Goal: Information Seeking & Learning: Check status

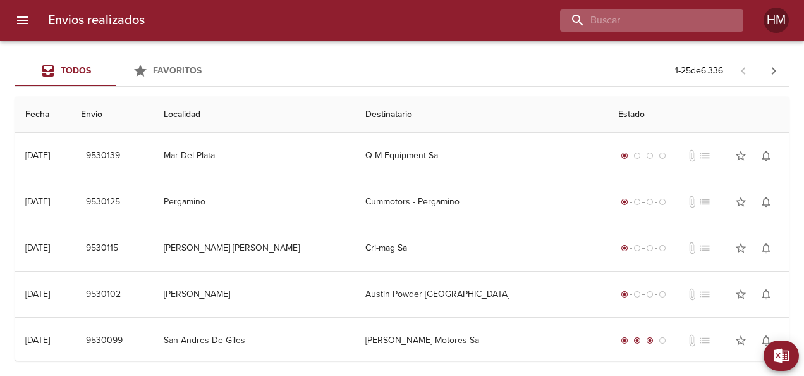
click at [656, 18] on input "buscar" at bounding box center [641, 20] width 162 height 22
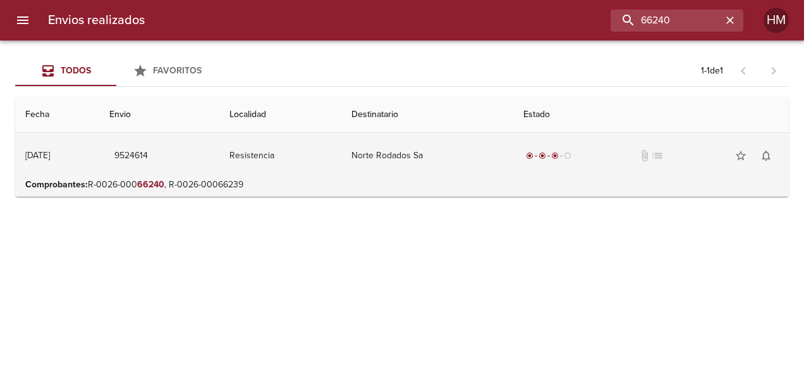
click at [217, 158] on td "9524614" at bounding box center [159, 156] width 120 height 46
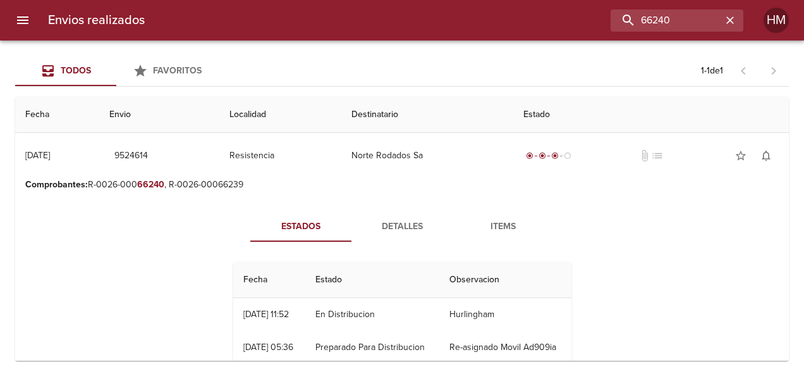
click at [396, 225] on span "Detalles" at bounding box center [402, 227] width 86 height 16
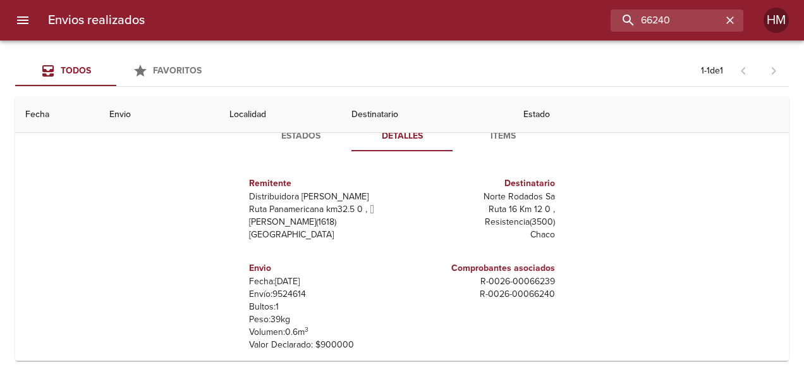
scroll to position [63, 0]
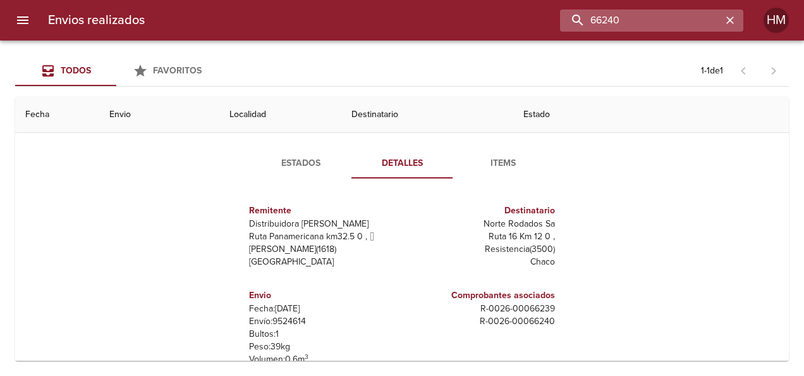
click at [685, 13] on input "66240" at bounding box center [641, 20] width 162 height 22
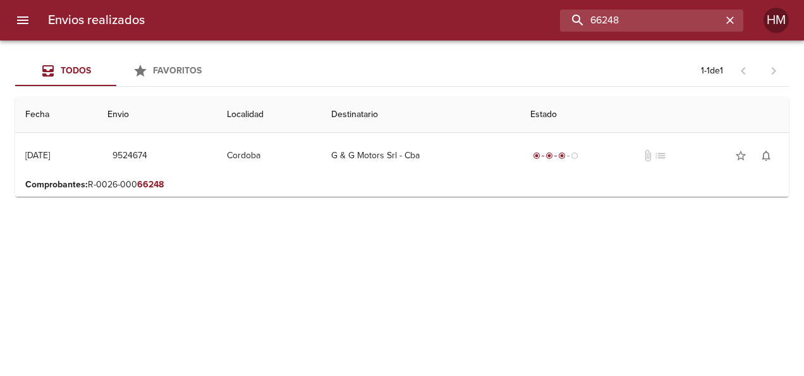
scroll to position [0, 0]
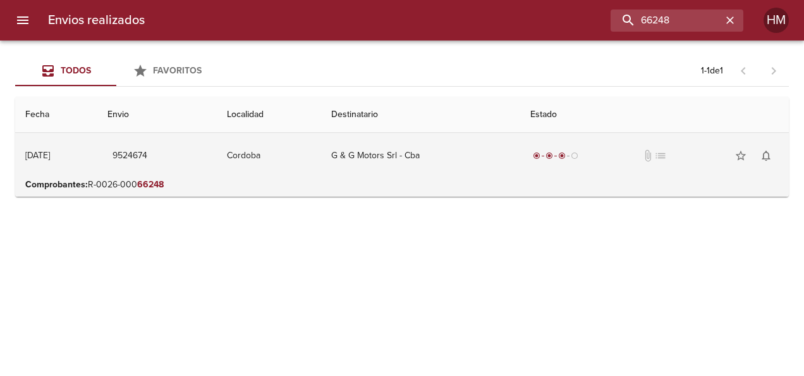
click at [321, 153] on td "Cordoba" at bounding box center [269, 156] width 104 height 46
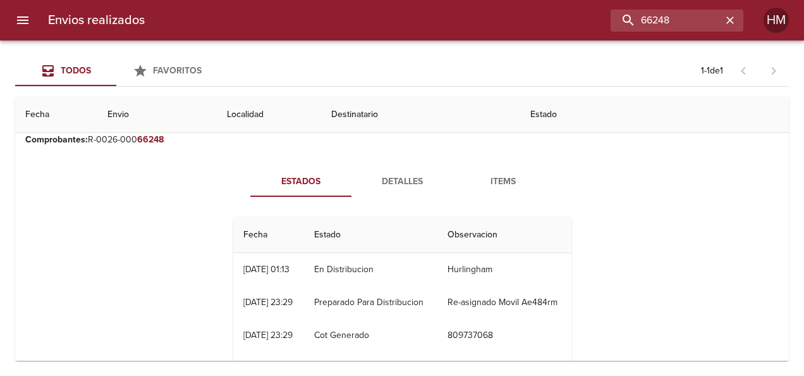
scroll to position [63, 0]
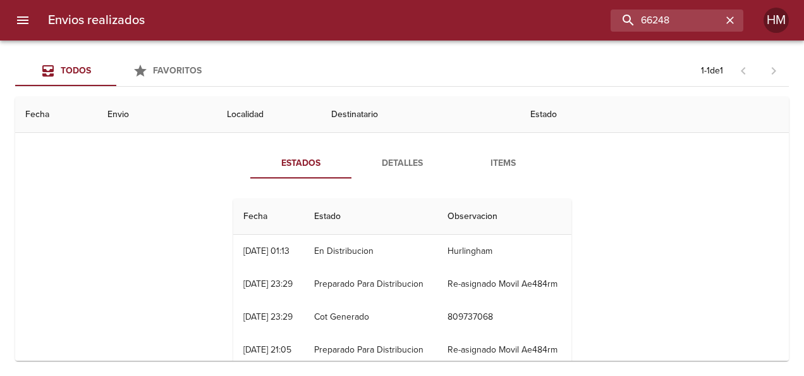
click at [387, 161] on span "Detalles" at bounding box center [402, 164] width 86 height 16
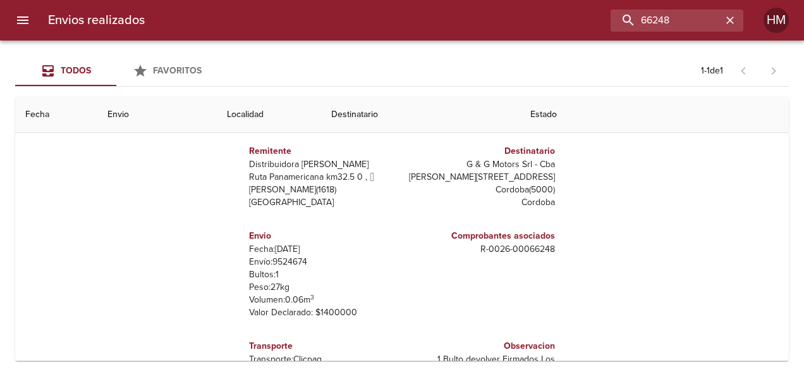
scroll to position [126, 0]
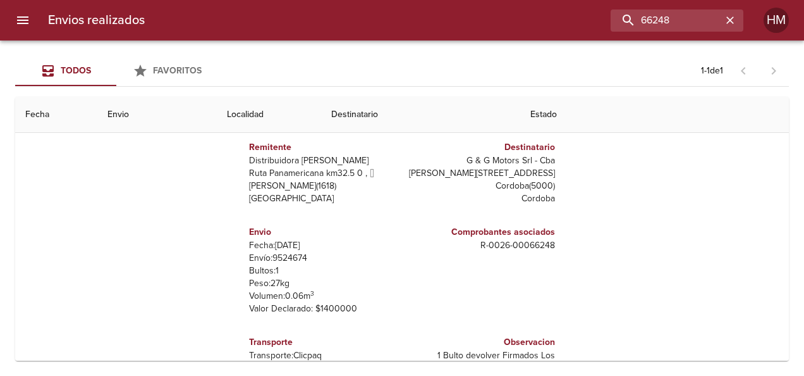
click at [282, 255] on p "Envío: 9524674" at bounding box center [323, 258] width 148 height 13
copy p "9524674"
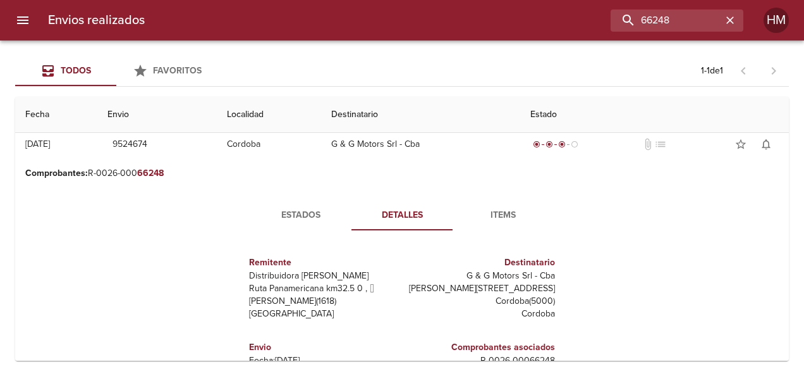
scroll to position [0, 0]
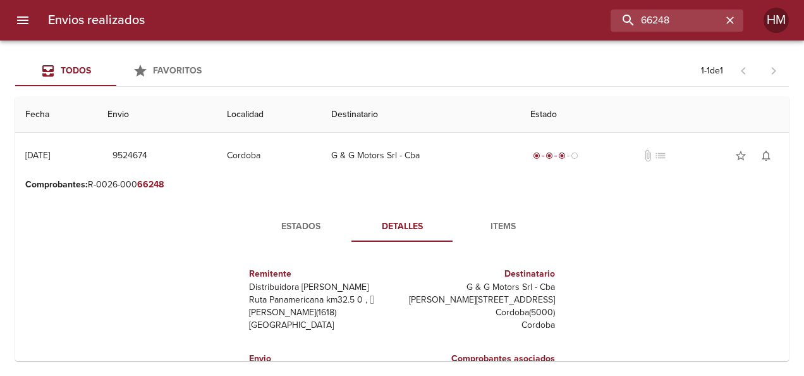
click at [285, 220] on span "Estados" at bounding box center [301, 227] width 86 height 16
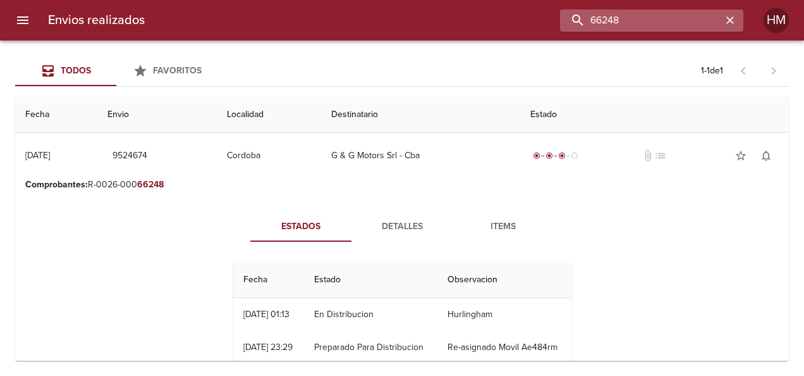
click at [699, 24] on input "66248" at bounding box center [641, 20] width 162 height 22
type input "6"
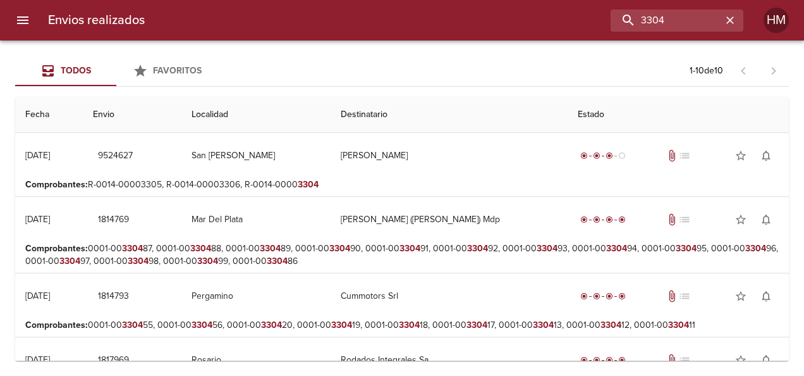
click at [342, 180] on p "Comprobantes : R-0014-00003305, R-0014-00003306, R-0014-0000 3304" at bounding box center [402, 184] width 754 height 13
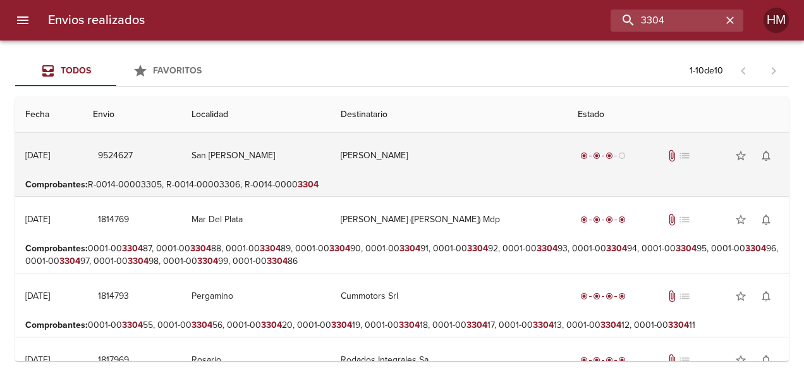
click at [323, 147] on td "San [PERSON_NAME]" at bounding box center [256, 156] width 149 height 46
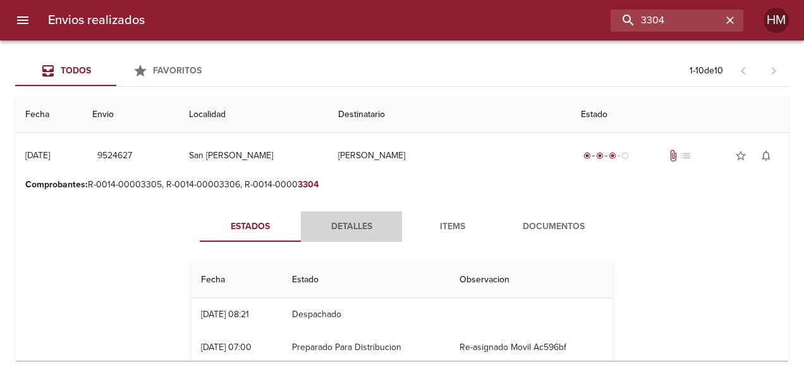
click at [340, 234] on button "Detalles" at bounding box center [351, 226] width 101 height 30
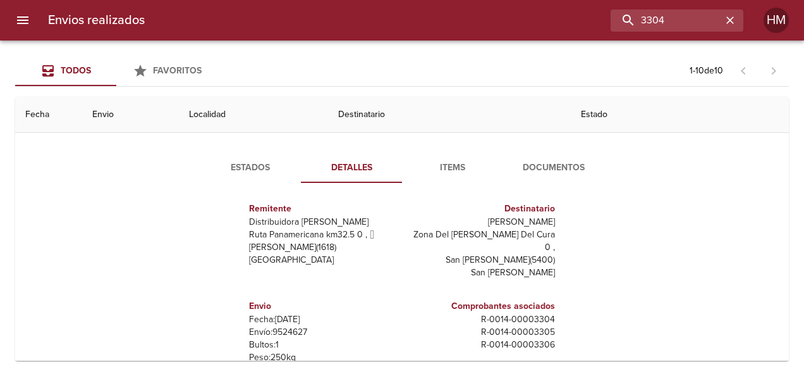
scroll to position [126, 0]
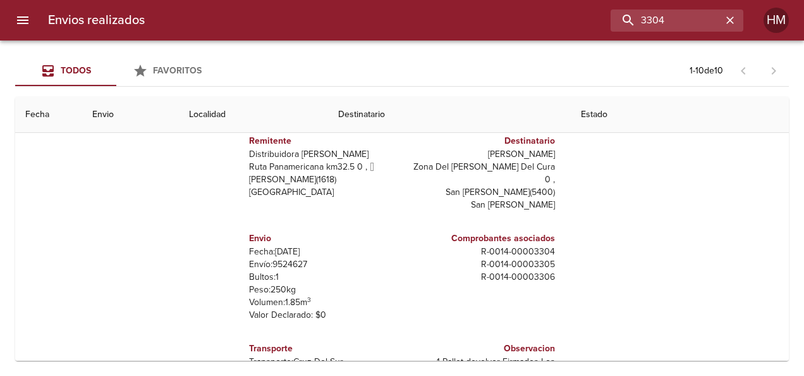
click at [288, 258] on p "Envío: 9524627" at bounding box center [323, 264] width 148 height 13
copy p "9524627"
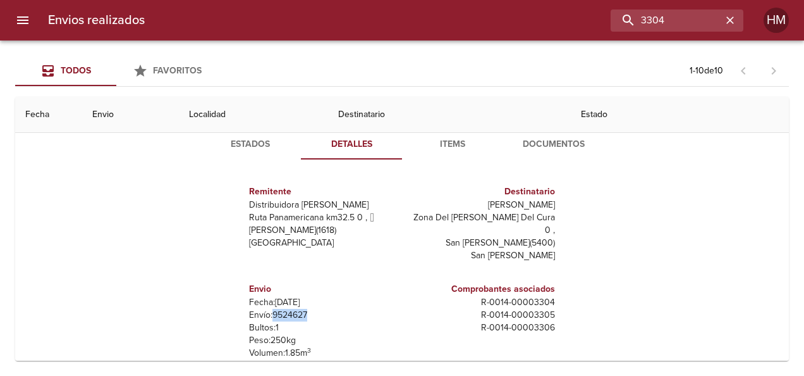
scroll to position [63, 0]
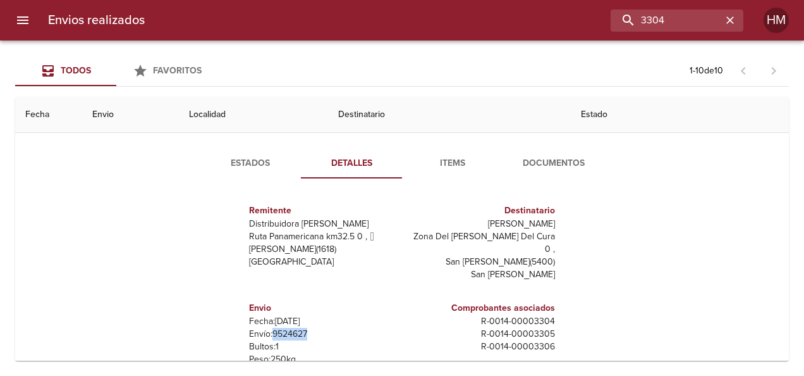
click at [254, 171] on button "Estados" at bounding box center [250, 163] width 101 height 30
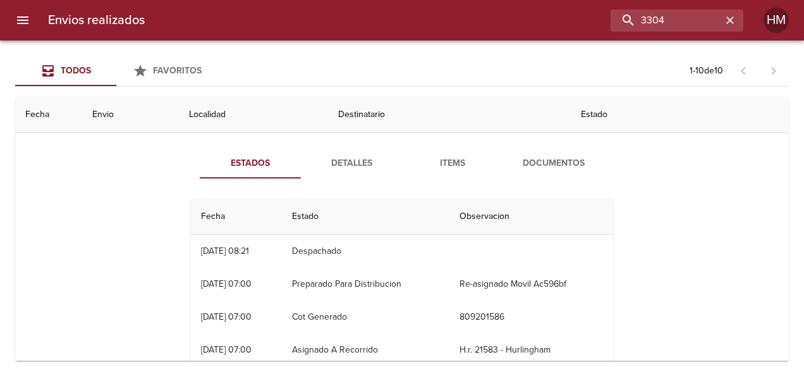
click at [357, 159] on span "Detalles" at bounding box center [352, 164] width 86 height 16
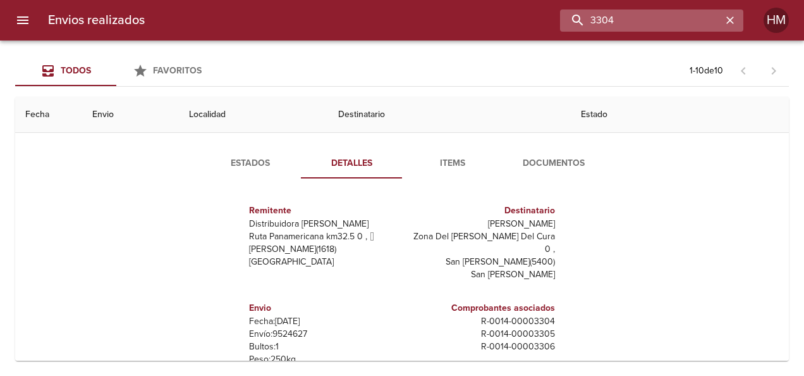
click at [684, 23] on input "3304" at bounding box center [641, 20] width 162 height 22
type input "3"
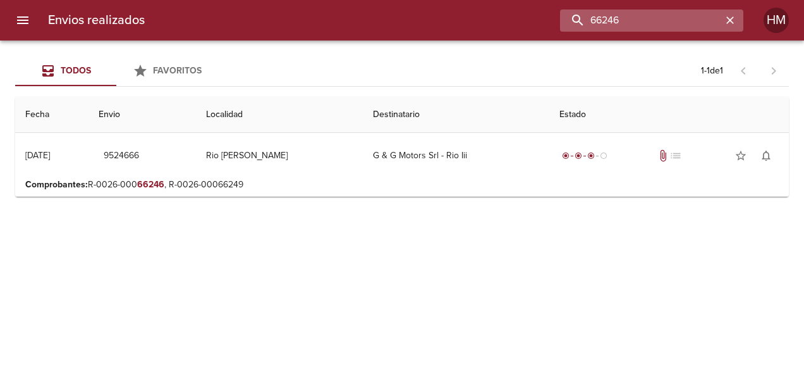
scroll to position [0, 0]
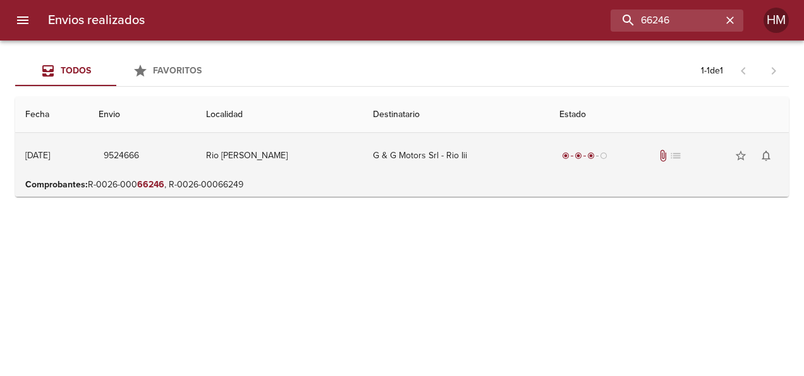
click at [363, 151] on td "G & G Motors Srl - Rio Iii" at bounding box center [456, 156] width 187 height 46
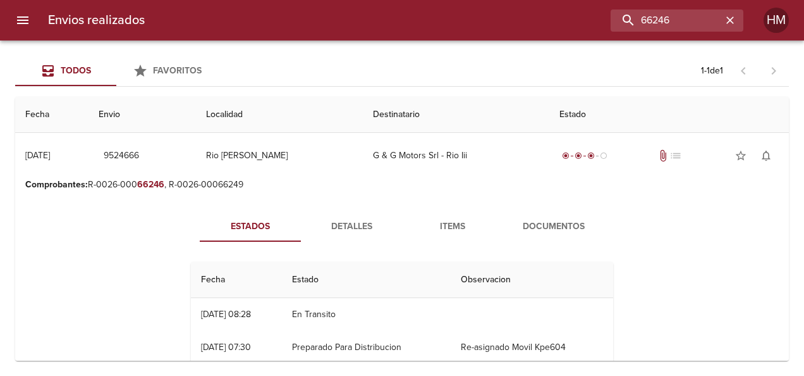
click at [353, 224] on span "Detalles" at bounding box center [352, 227] width 86 height 16
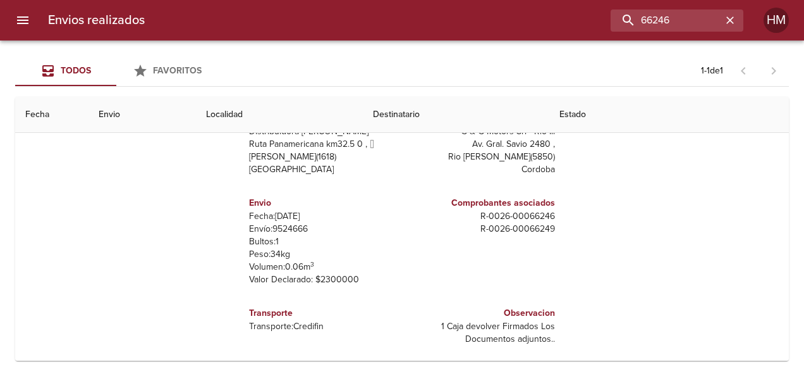
scroll to position [159, 0]
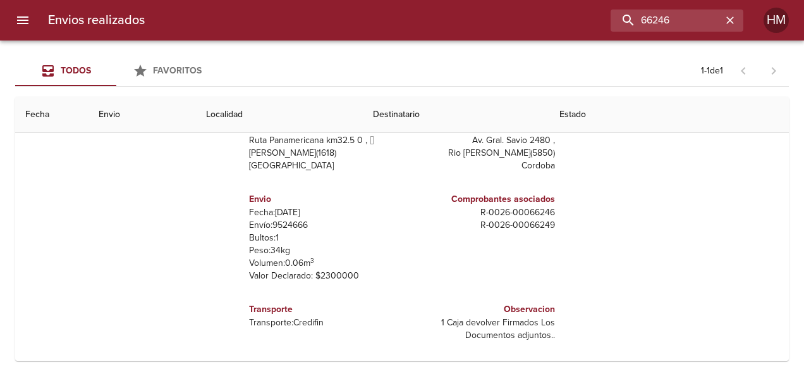
click at [274, 219] on p "Envío: 9524666" at bounding box center [323, 225] width 148 height 13
click at [276, 219] on p "Envío: 9524666" at bounding box center [323, 225] width 148 height 13
copy p "9524666"
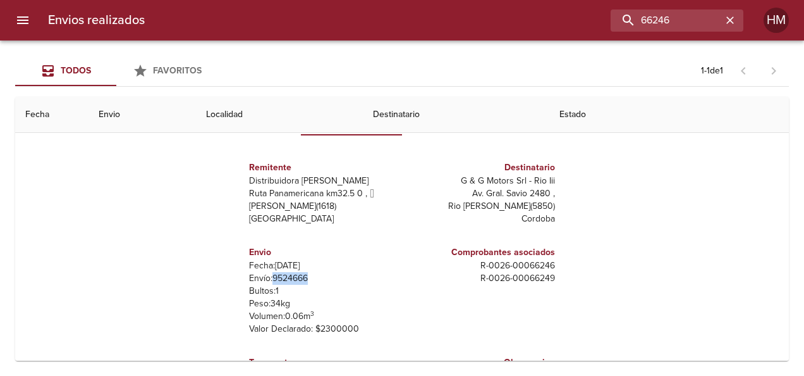
scroll to position [33, 0]
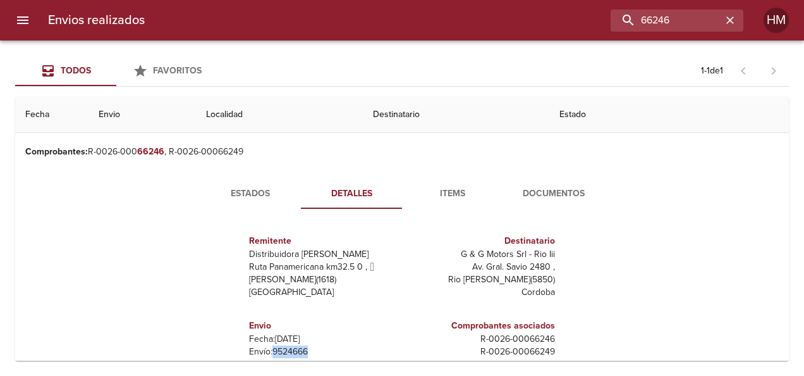
click at [256, 190] on span "Estados" at bounding box center [250, 194] width 86 height 16
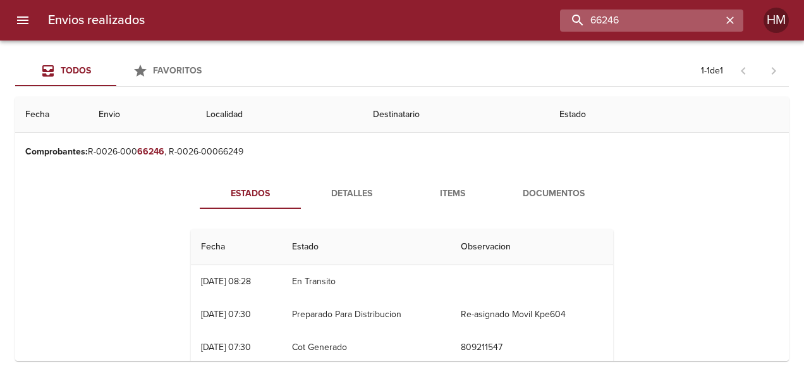
click at [691, 17] on input "66246" at bounding box center [641, 20] width 162 height 22
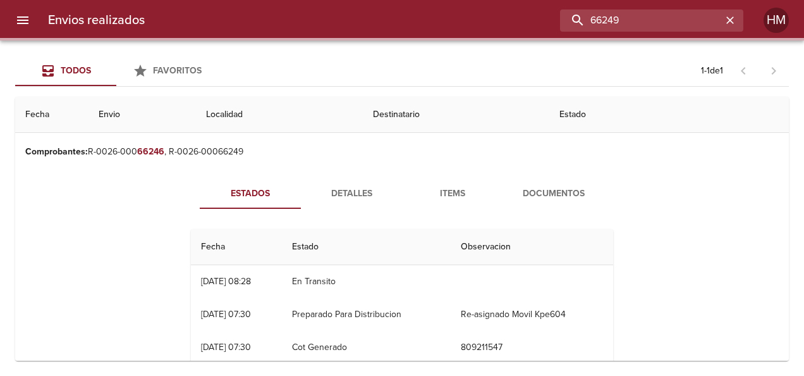
scroll to position [0, 0]
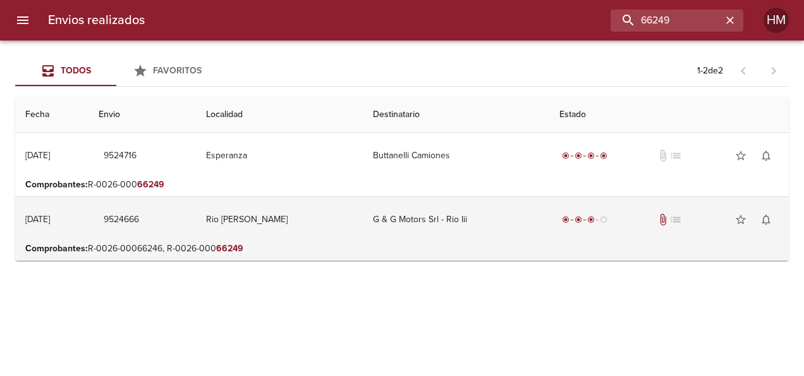
click at [332, 214] on td "Rio [PERSON_NAME]" at bounding box center [279, 220] width 167 height 46
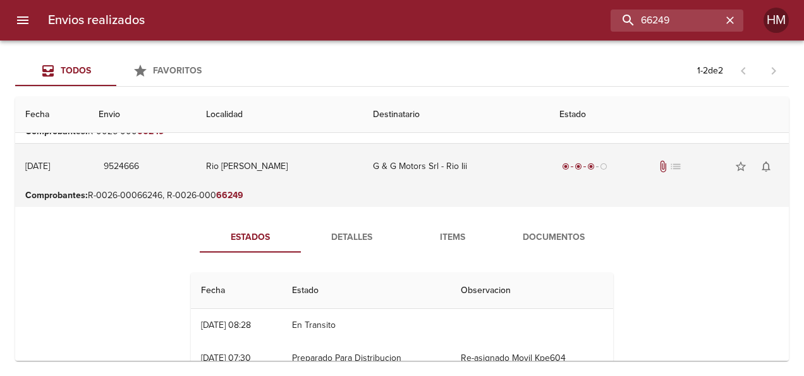
scroll to position [126, 0]
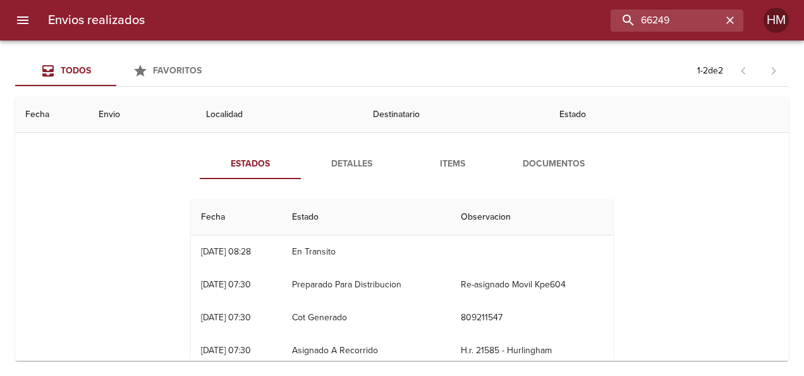
click at [349, 168] on span "Detalles" at bounding box center [352, 164] width 86 height 16
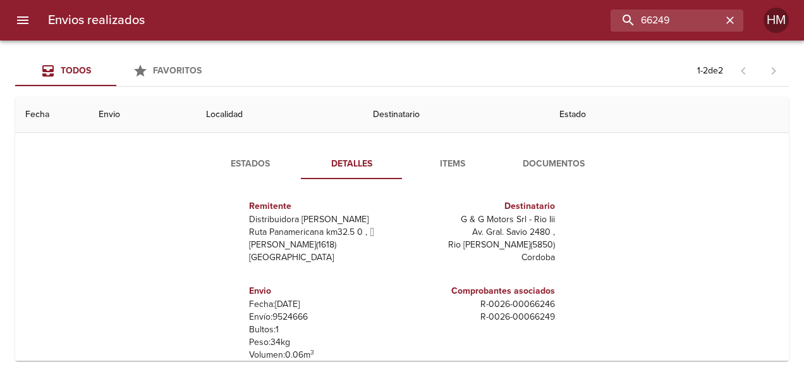
scroll to position [6, 0]
click at [281, 312] on p "Envío: 9524666" at bounding box center [323, 315] width 148 height 13
copy p "9524666"
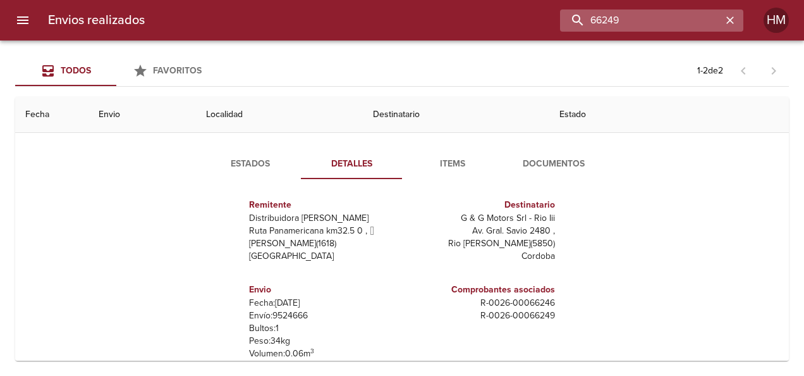
click at [694, 21] on input "66249" at bounding box center [641, 20] width 162 height 22
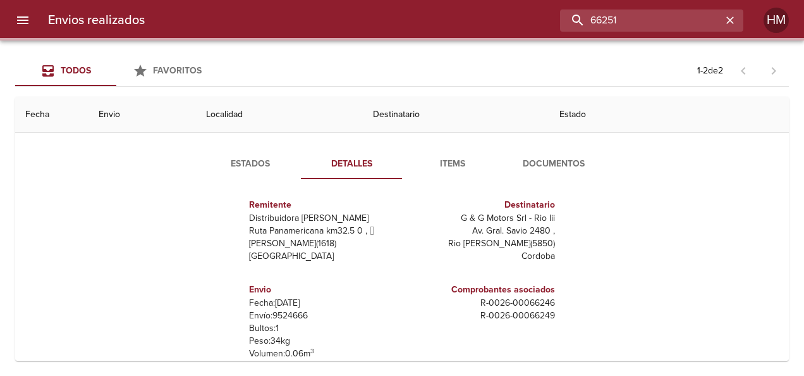
scroll to position [0, 0]
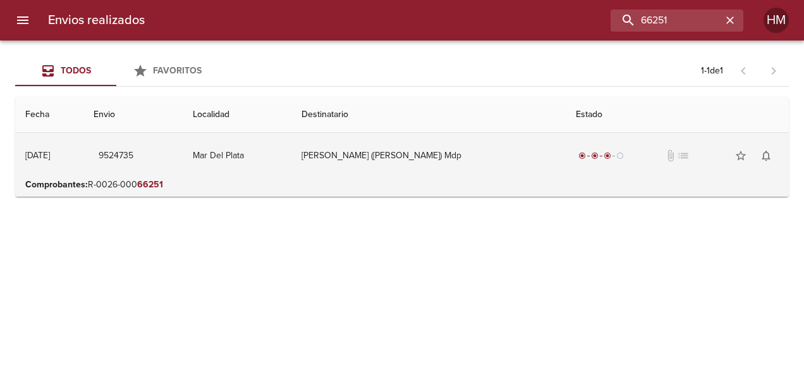
click at [290, 177] on td "Mar Del Plata" at bounding box center [237, 156] width 109 height 46
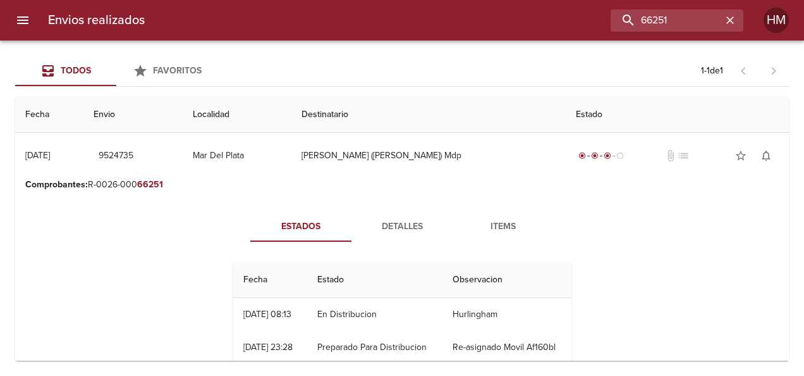
click at [392, 231] on span "Detalles" at bounding box center [402, 227] width 86 height 16
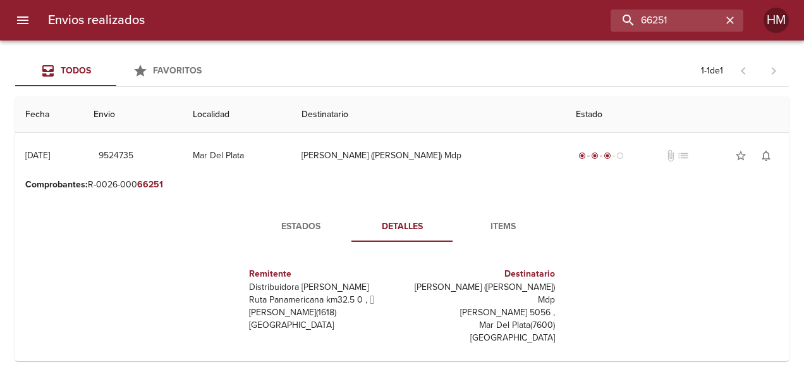
scroll to position [126, 0]
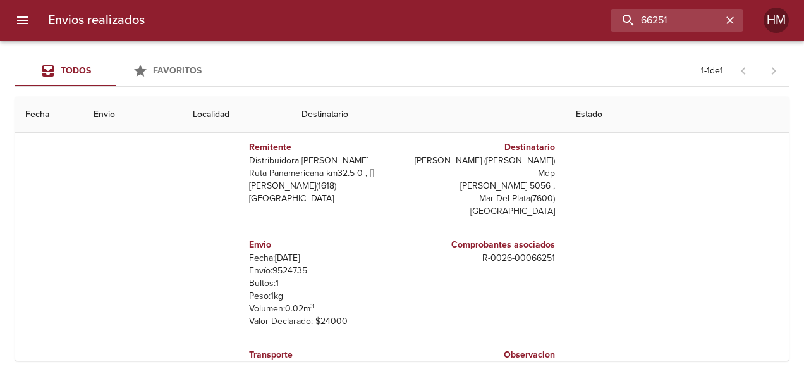
click at [280, 264] on p "Envío: 9524735" at bounding box center [323, 270] width 148 height 13
copy p "9524735"
click at [692, 22] on input "66251" at bounding box center [641, 20] width 162 height 22
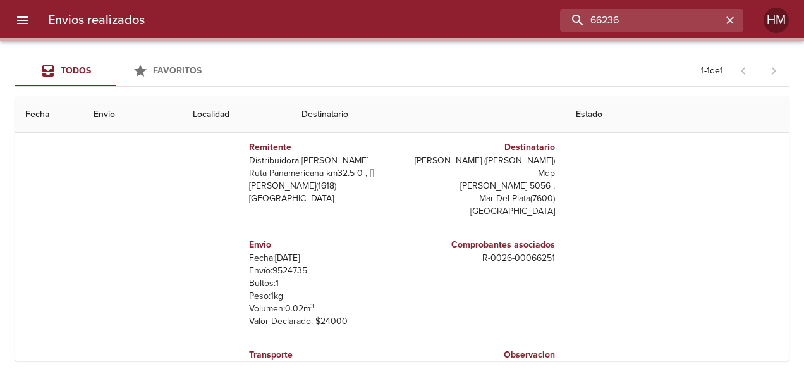
scroll to position [0, 0]
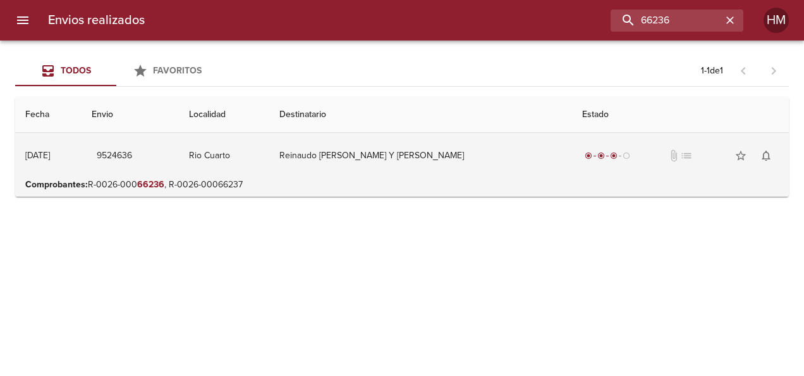
click at [269, 161] on td "Rio Cuarto" at bounding box center [224, 156] width 90 height 46
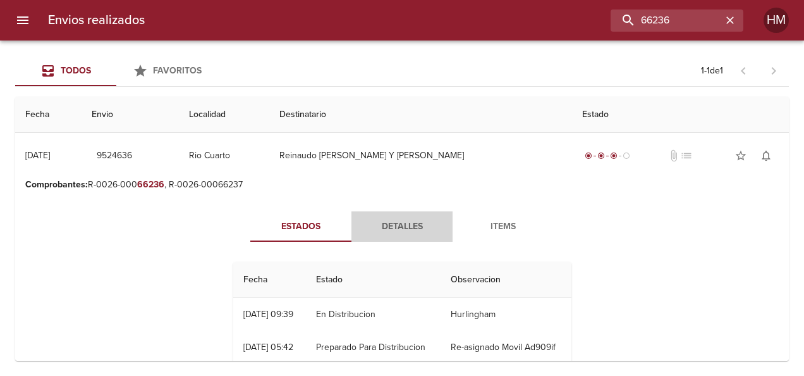
click at [385, 218] on button "Detalles" at bounding box center [402, 226] width 101 height 30
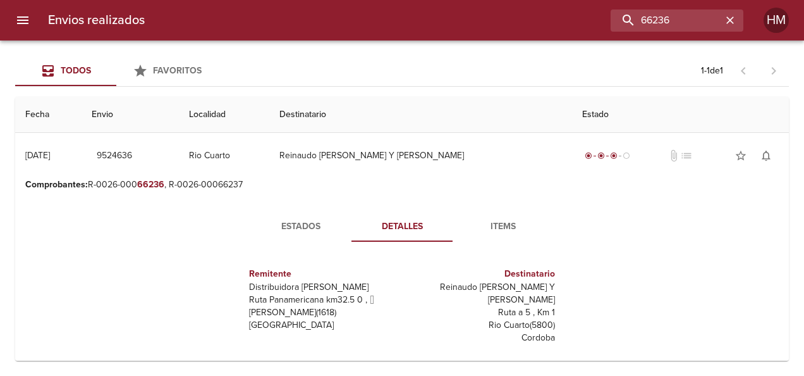
scroll to position [159, 0]
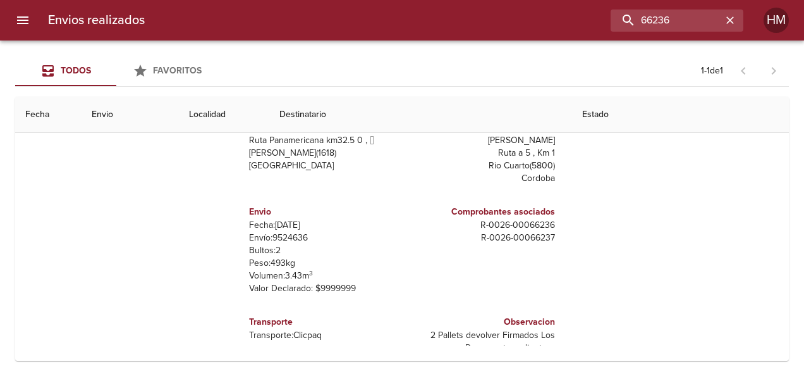
click at [293, 231] on p "Envío: 9524636" at bounding box center [323, 237] width 148 height 13
copy p "9524636"
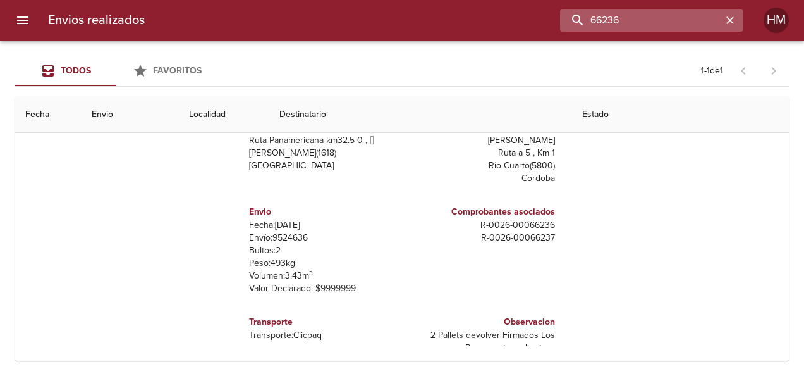
click at [679, 16] on input "66236" at bounding box center [641, 20] width 162 height 22
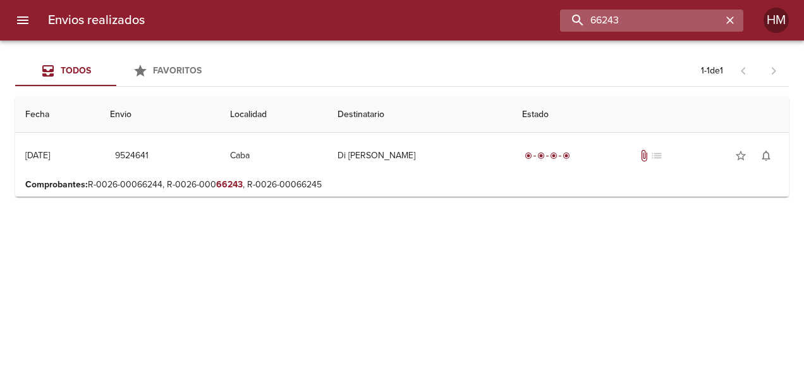
scroll to position [0, 0]
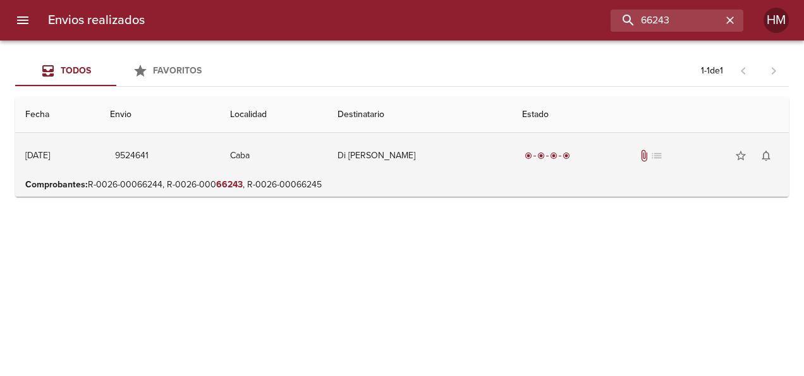
click at [317, 162] on td "Caba" at bounding box center [274, 156] width 108 height 46
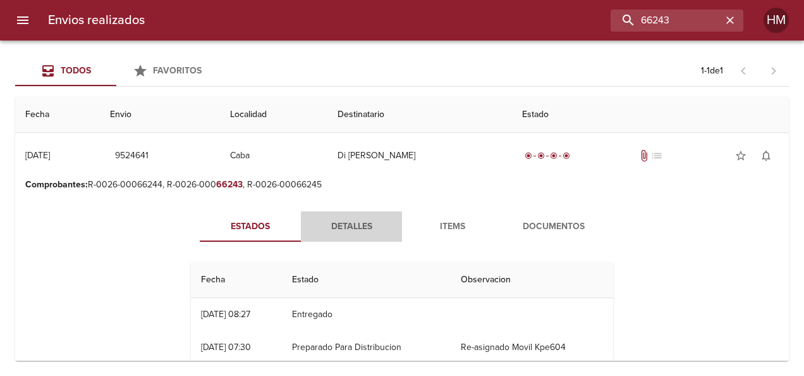
click at [342, 221] on span "Detalles" at bounding box center [352, 227] width 86 height 16
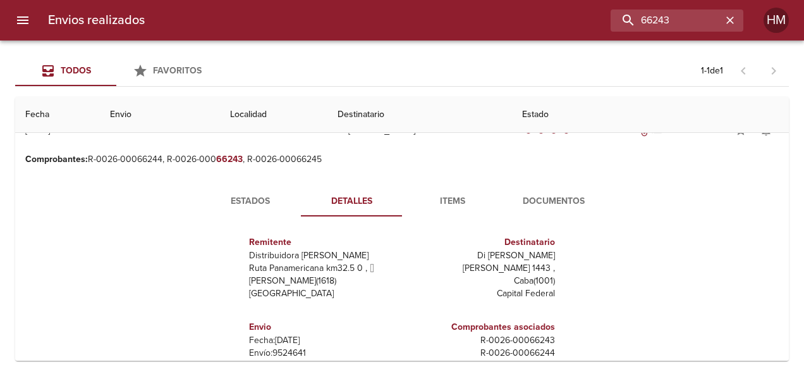
scroll to position [63, 0]
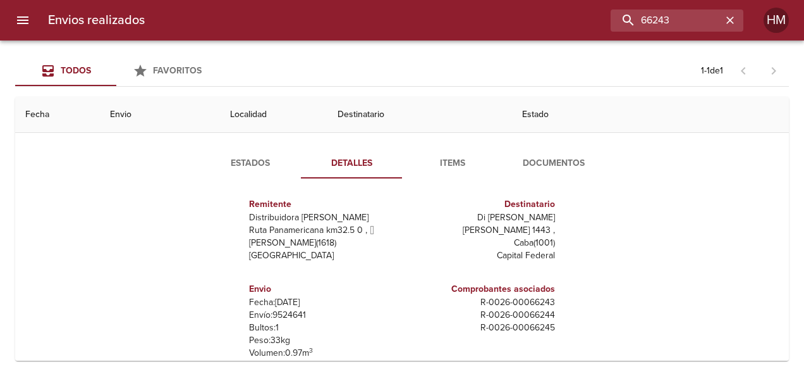
click at [290, 317] on p "Envío: 9524641" at bounding box center [323, 315] width 148 height 13
copy p "9524641"
click at [243, 172] on button "Estados" at bounding box center [250, 163] width 101 height 30
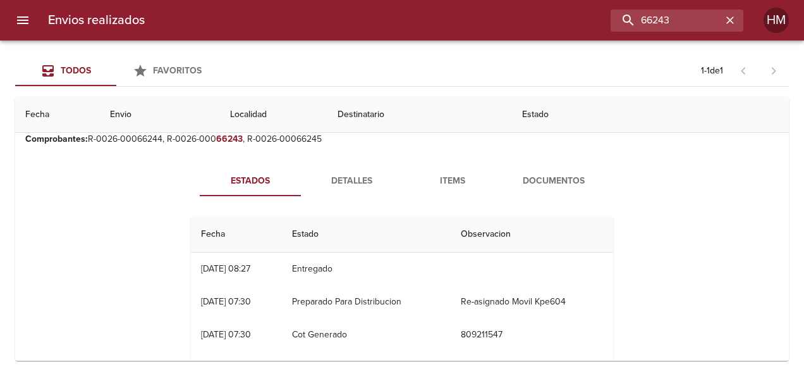
scroll to position [0, 0]
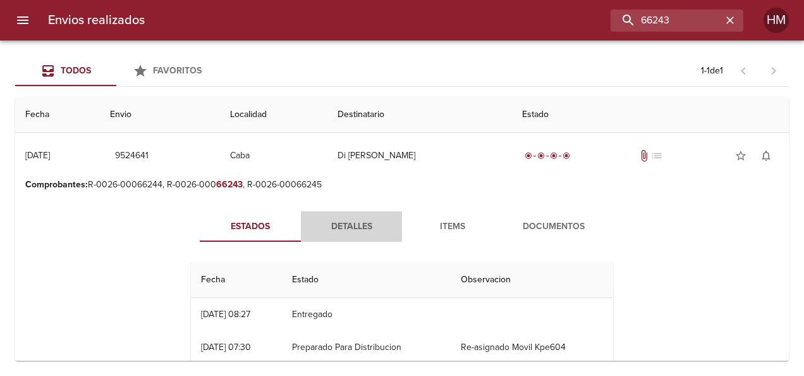
click at [318, 221] on span "Detalles" at bounding box center [352, 227] width 86 height 16
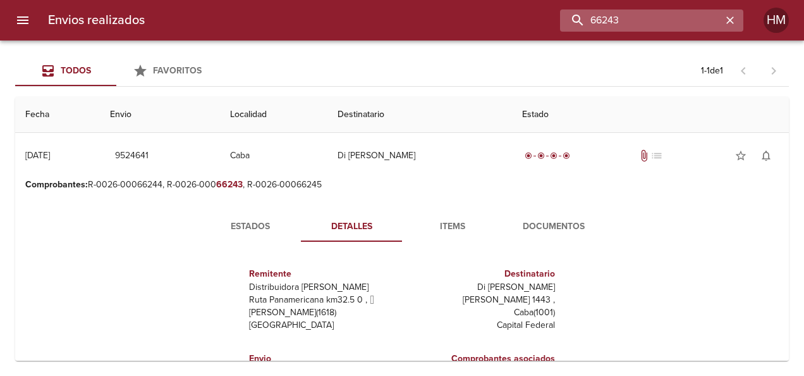
drag, startPoint x: 681, startPoint y: 15, endPoint x: 578, endPoint y: 20, distance: 102.6
click at [578, 20] on input "66243" at bounding box center [641, 20] width 162 height 22
paste input "5677"
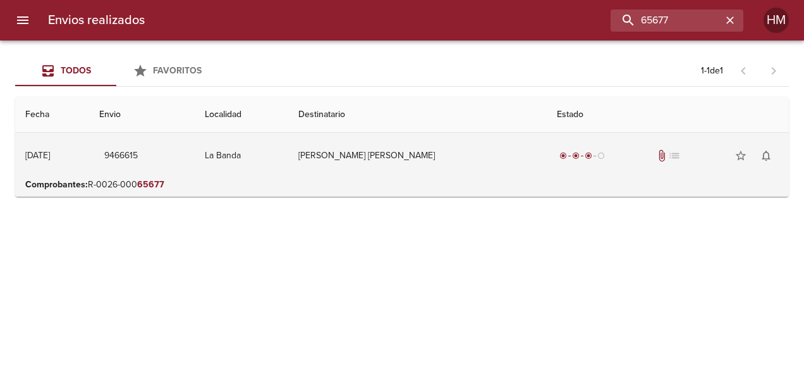
click at [289, 164] on td "La Banda" at bounding box center [242, 156] width 94 height 46
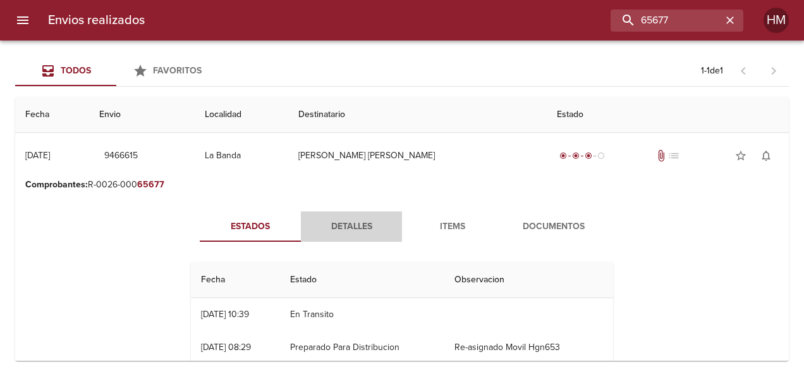
click at [344, 224] on span "Detalles" at bounding box center [352, 227] width 86 height 16
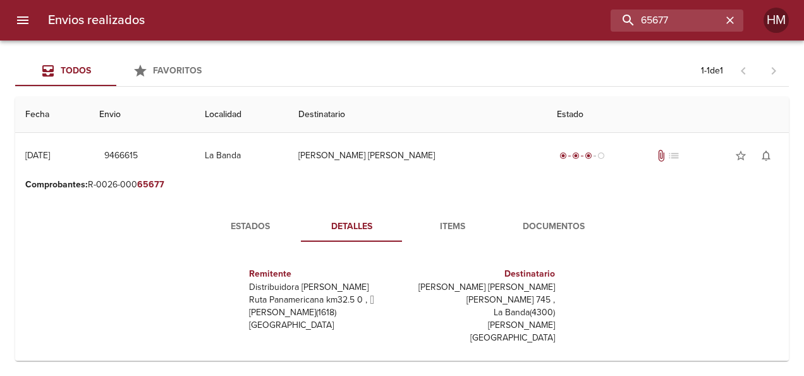
click at [240, 219] on span "Estados" at bounding box center [250, 227] width 86 height 16
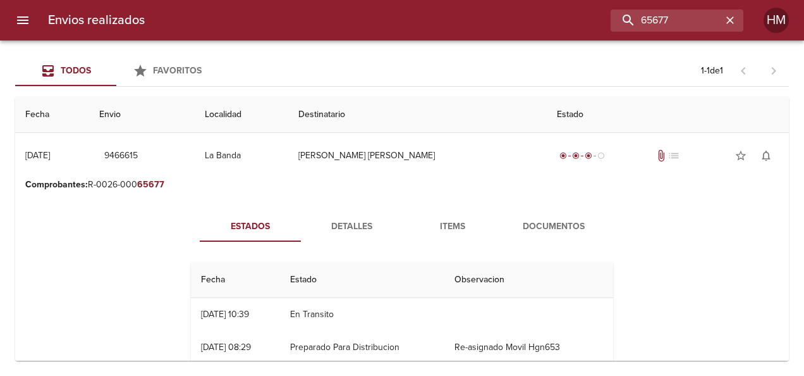
click at [535, 212] on button "Documentos" at bounding box center [553, 226] width 101 height 30
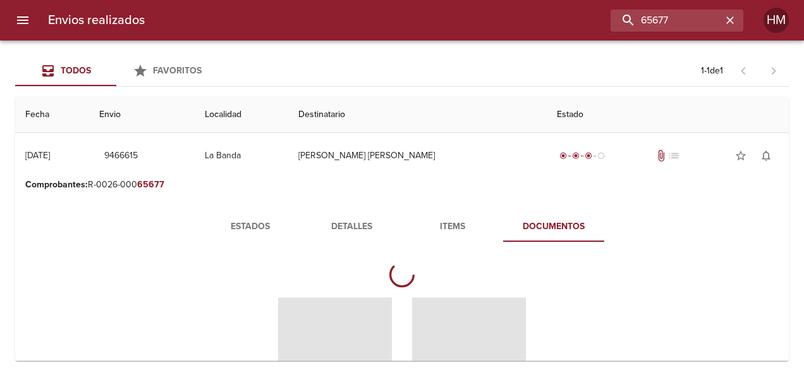
click at [263, 224] on span "Estados" at bounding box center [250, 227] width 86 height 16
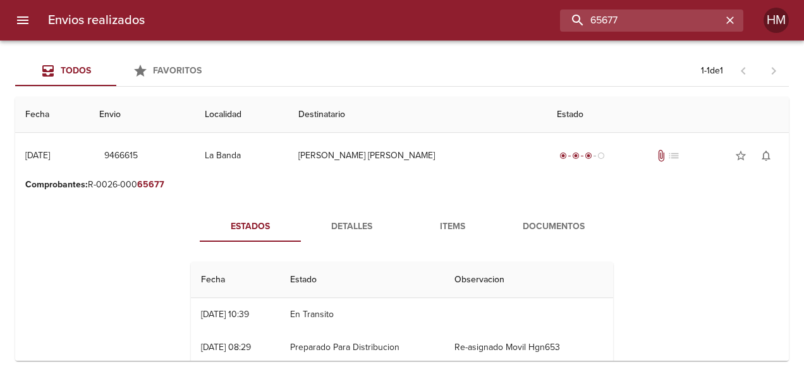
drag, startPoint x: 683, startPoint y: 15, endPoint x: 557, endPoint y: 20, distance: 126.0
click at [557, 20] on div "65677" at bounding box center [449, 20] width 589 height 22
paste input "3271"
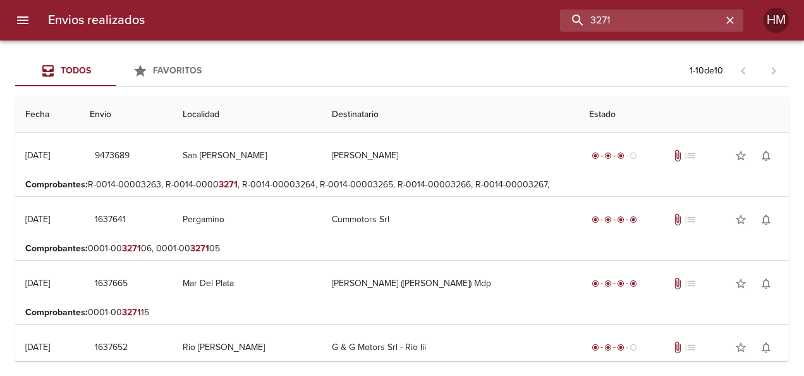
drag, startPoint x: 607, startPoint y: 15, endPoint x: 551, endPoint y: 15, distance: 55.7
click at [551, 15] on div "3271" at bounding box center [449, 20] width 589 height 22
paste input "5"
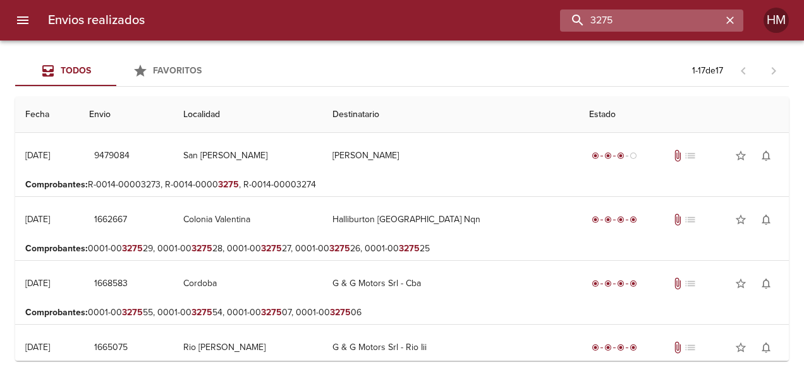
drag, startPoint x: 628, startPoint y: 17, endPoint x: 568, endPoint y: 13, distance: 60.2
click at [568, 13] on input "3275" at bounding box center [641, 20] width 162 height 22
paste input "65872"
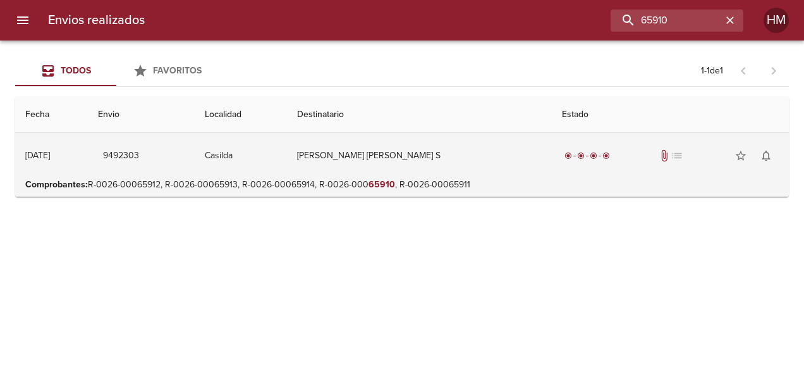
click at [324, 159] on td "[PERSON_NAME] [PERSON_NAME] S" at bounding box center [419, 156] width 265 height 46
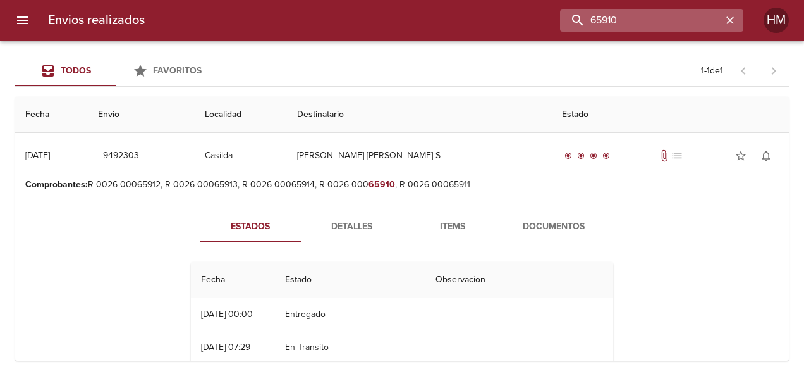
click at [679, 25] on input "65910" at bounding box center [641, 20] width 162 height 22
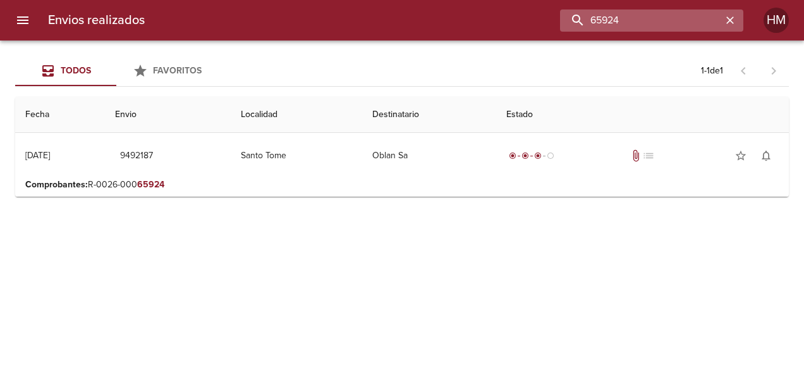
drag, startPoint x: 653, startPoint y: 25, endPoint x: 578, endPoint y: 27, distance: 74.6
click at [579, 27] on input "65924" at bounding box center [641, 20] width 162 height 22
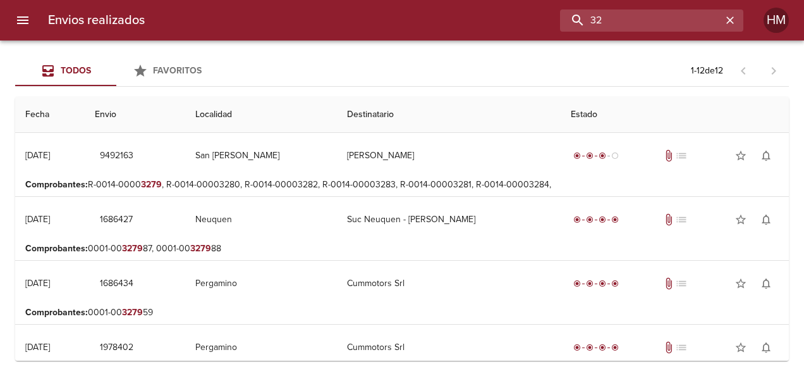
type input "3"
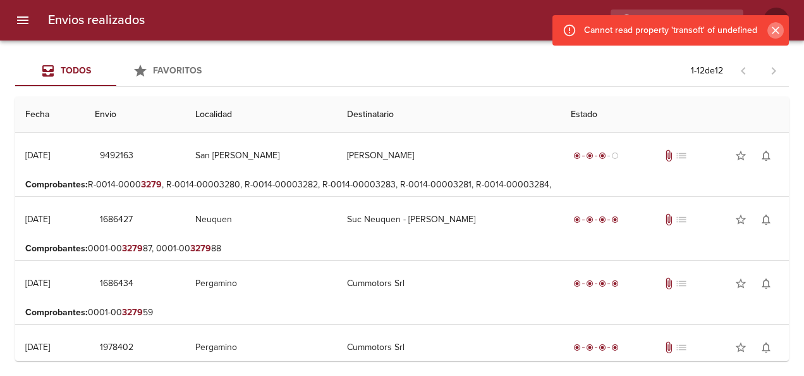
click at [777, 28] on icon "Cerrar" at bounding box center [776, 30] width 13 height 13
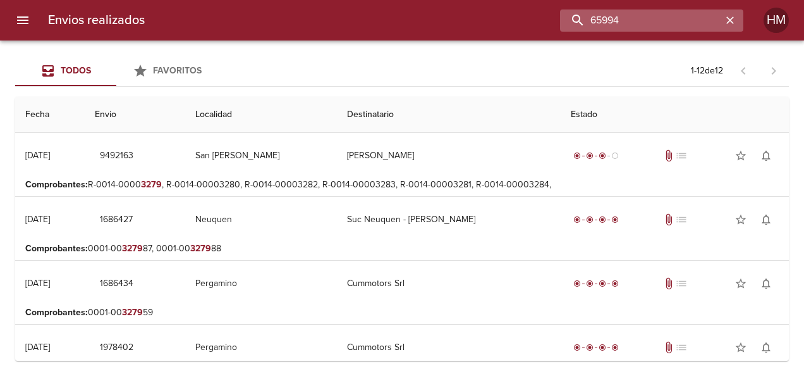
click at [685, 15] on input "65994" at bounding box center [641, 20] width 162 height 22
type input "65994"
click at [729, 18] on icon "button" at bounding box center [730, 20] width 13 height 13
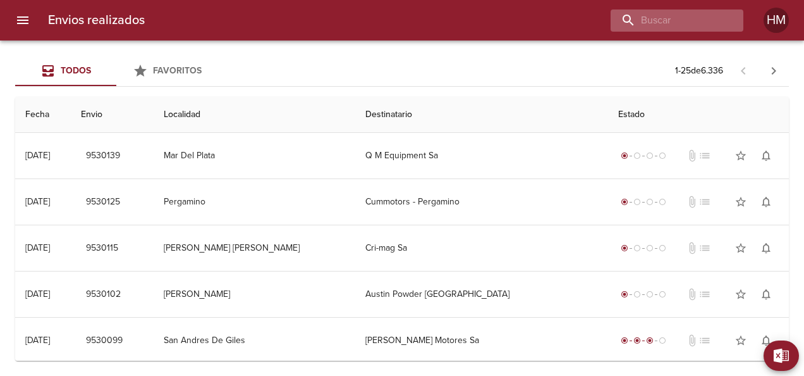
click at [729, 18] on div at bounding box center [677, 20] width 133 height 22
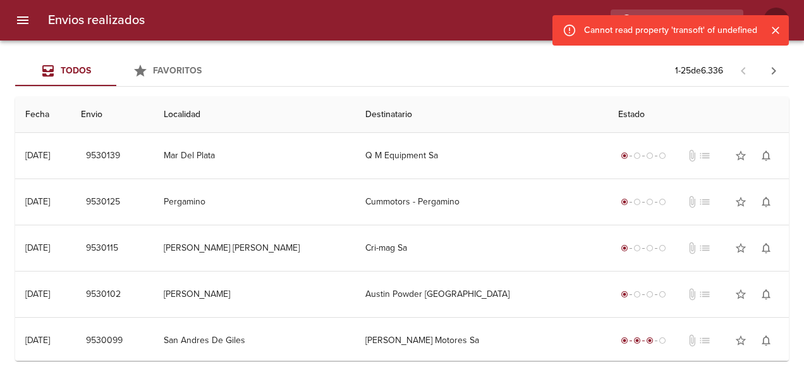
click at [777, 33] on icon "Cerrar" at bounding box center [776, 30] width 13 height 13
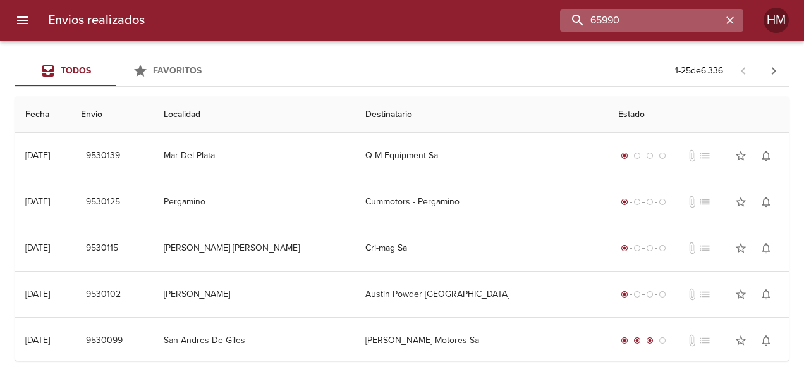
click at [705, 18] on input "65990" at bounding box center [641, 20] width 162 height 22
type input "zanellato"
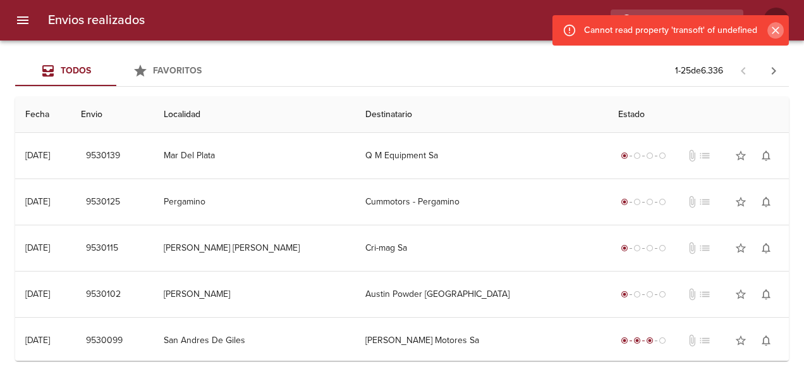
click at [777, 28] on icon "Cerrar" at bounding box center [776, 30] width 13 height 13
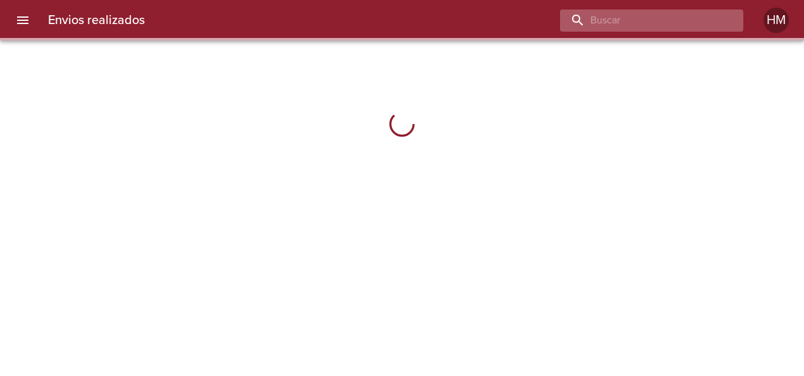
click at [696, 25] on input "buscar" at bounding box center [641, 20] width 162 height 22
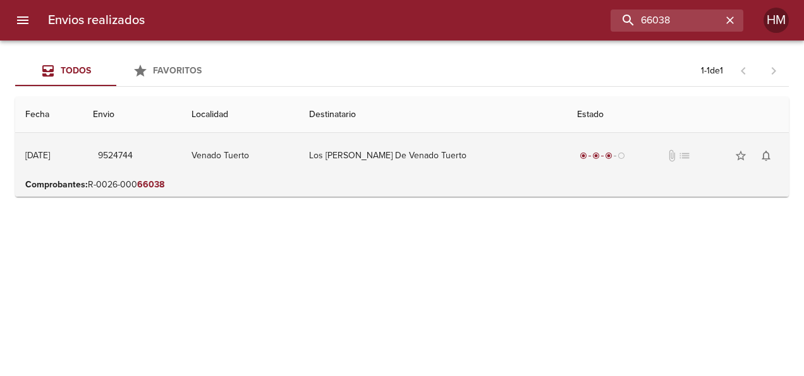
click at [299, 151] on td "Venado Tuerto" at bounding box center [241, 156] width 118 height 46
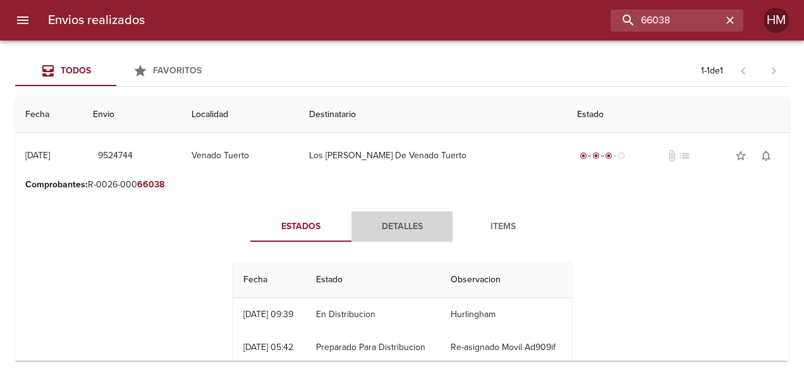
click at [411, 228] on span "Detalles" at bounding box center [402, 227] width 86 height 16
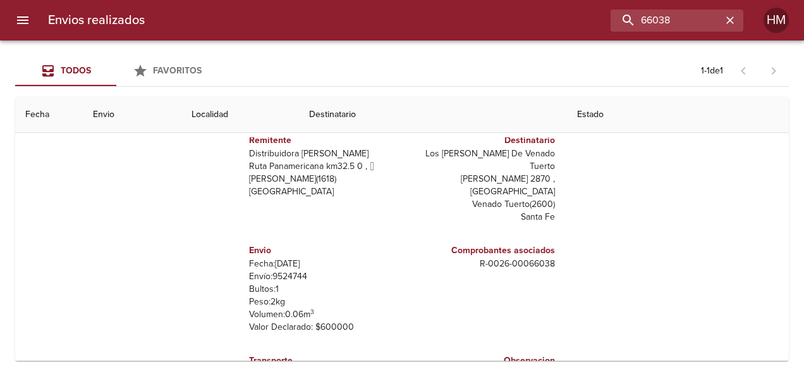
scroll to position [126, 0]
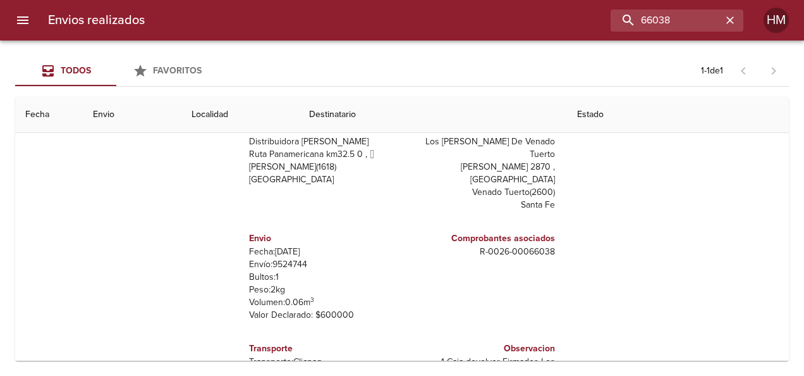
click at [278, 258] on p "Envío: 9524744" at bounding box center [323, 264] width 148 height 13
copy p "9524744"
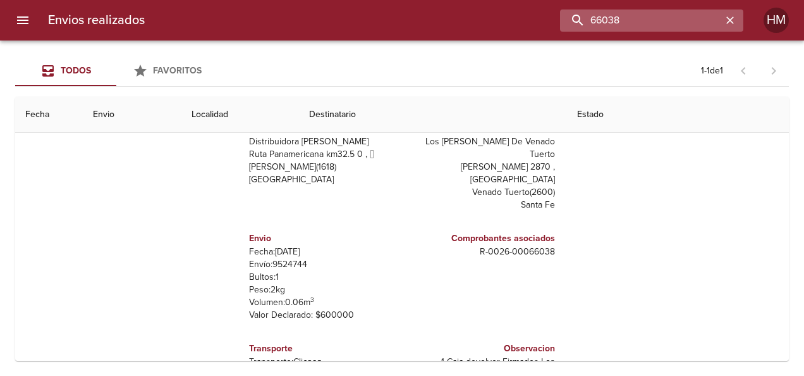
click at [693, 13] on input "66038" at bounding box center [641, 20] width 162 height 22
type input "66231"
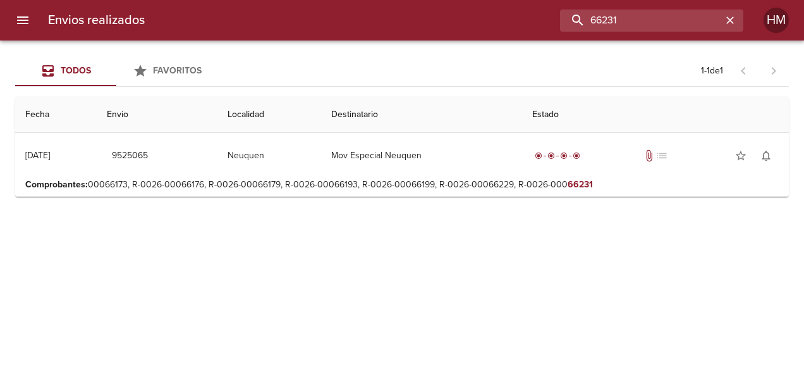
scroll to position [0, 0]
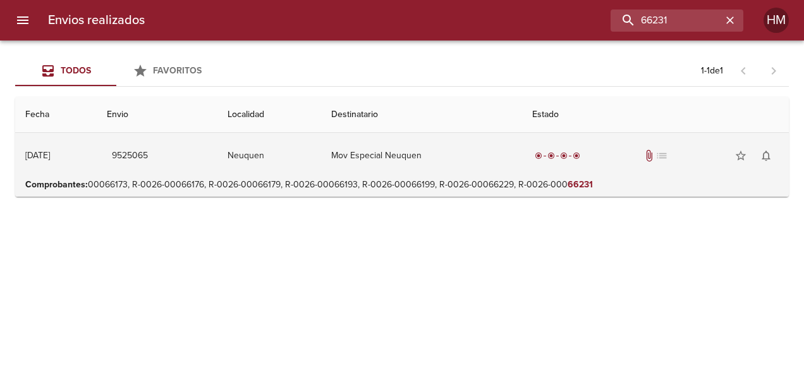
click at [307, 157] on td "Neuquen" at bounding box center [270, 156] width 104 height 46
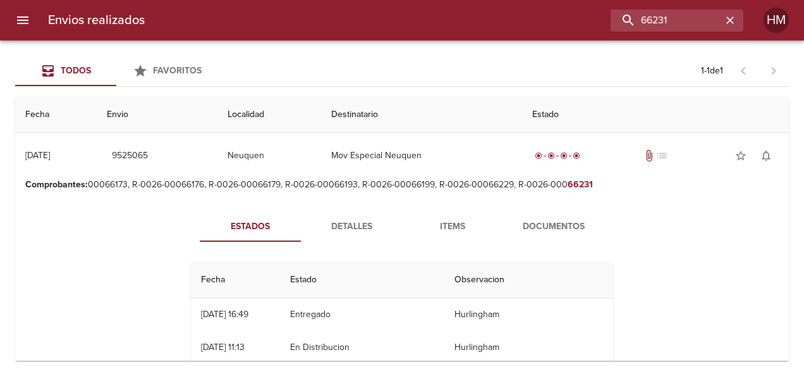
click at [353, 228] on span "Detalles" at bounding box center [352, 227] width 86 height 16
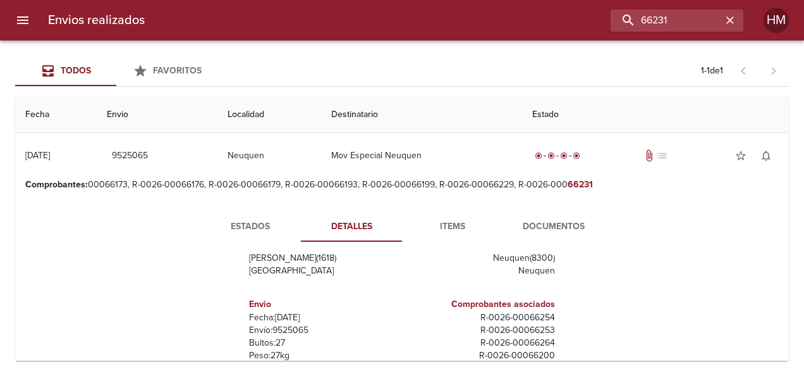
scroll to position [126, 0]
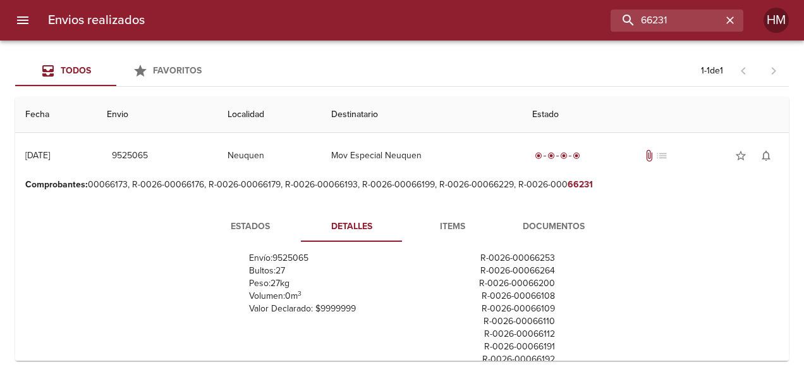
click at [292, 255] on p "Envío: 9525065" at bounding box center [323, 258] width 148 height 13
copy p "9525065"
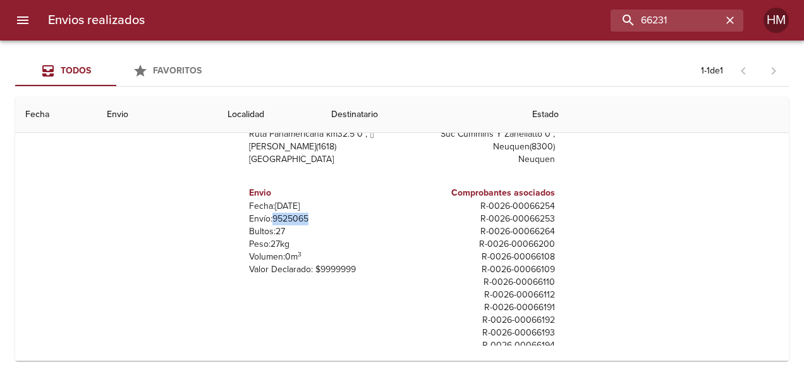
scroll to position [0, 0]
